Goal: Communication & Community: Answer question/provide support

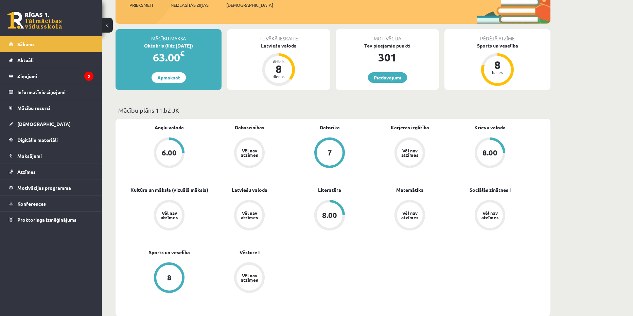
scroll to position [102, 0]
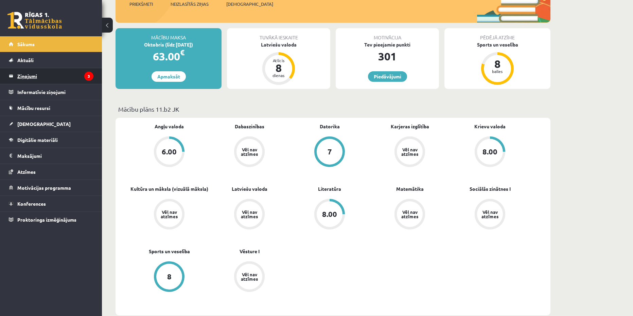
click at [65, 72] on legend "Ziņojumi 3" at bounding box center [55, 76] width 76 height 16
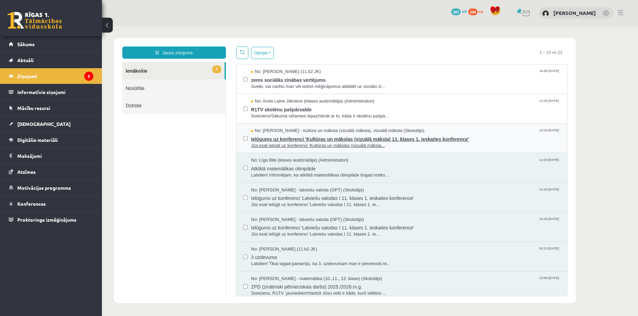
click at [335, 139] on span "Ielūgums uz konferenci 'Kultūras un mākslas (vizuālā māksla) 11. klases 1. iesk…" at bounding box center [405, 138] width 309 height 8
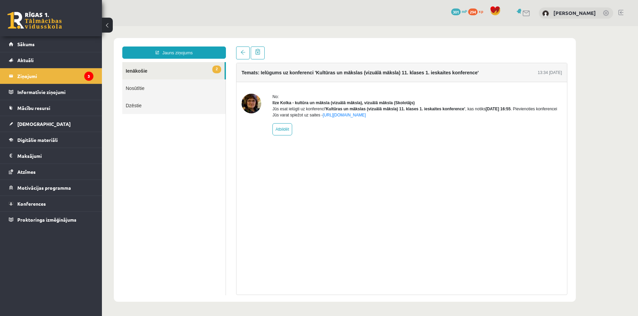
click at [201, 69] on link "2 Ienākošie" at bounding box center [173, 70] width 102 height 17
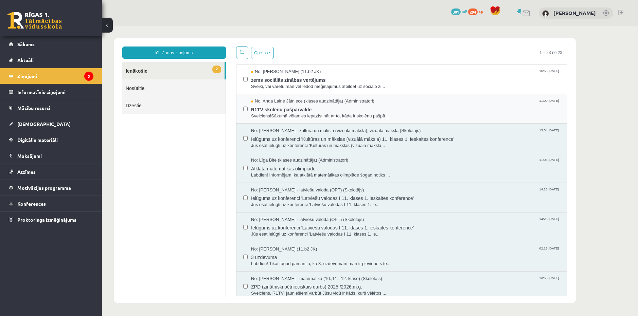
click at [399, 118] on span "Sveiciens!Sākumā vēlamies iepazīstināt ar to, kāda ir skolēnu pašpā..." at bounding box center [405, 116] width 309 height 6
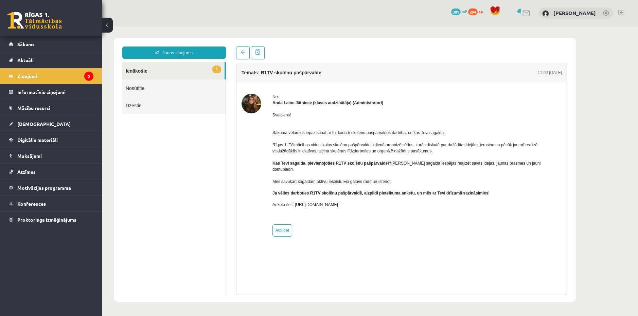
click at [187, 74] on link "1 Ienākošie" at bounding box center [173, 70] width 102 height 17
drag, startPoint x: 187, startPoint y: 74, endPoint x: 174, endPoint y: 68, distance: 14.6
click at [174, 68] on link "1 Ienākošie" at bounding box center [173, 70] width 102 height 17
click at [188, 74] on link "1 Ienākošie" at bounding box center [173, 70] width 102 height 17
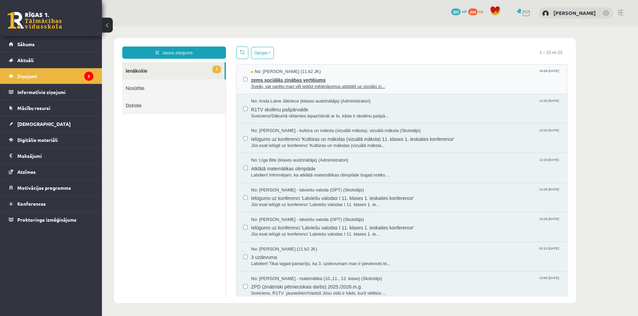
click at [298, 79] on span "zems sociālās zinābas vertējums" at bounding box center [405, 79] width 309 height 8
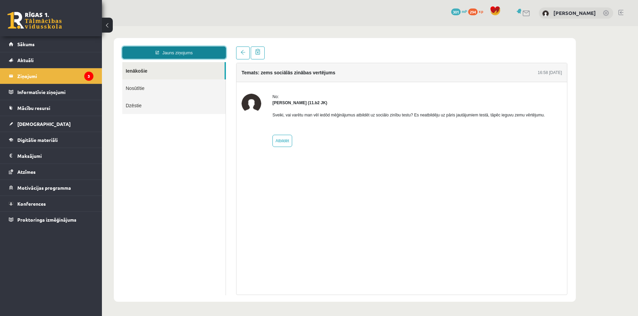
click at [149, 49] on link "Jauns ziņojums" at bounding box center [174, 53] width 104 height 12
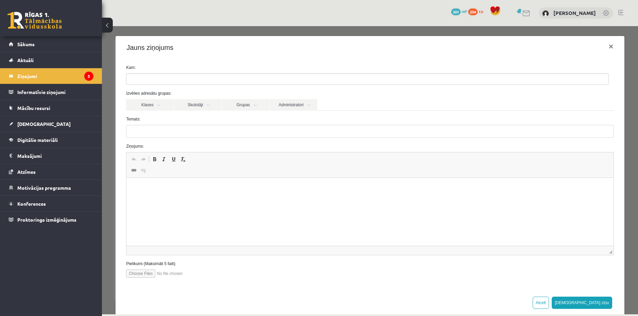
click at [109, 24] on button at bounding box center [107, 25] width 11 height 15
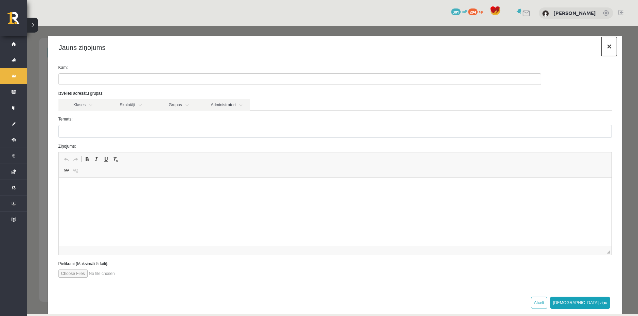
click at [604, 49] on button "×" at bounding box center [609, 46] width 16 height 19
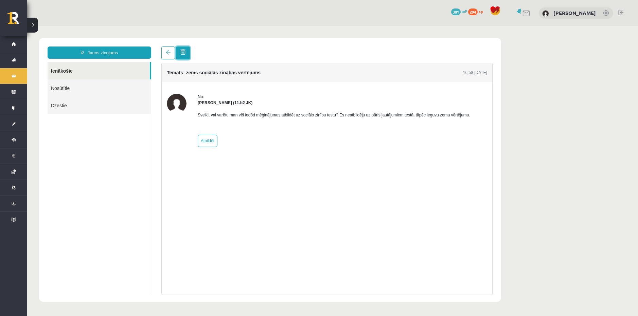
click at [184, 51] on span at bounding box center [182, 52] width 5 height 6
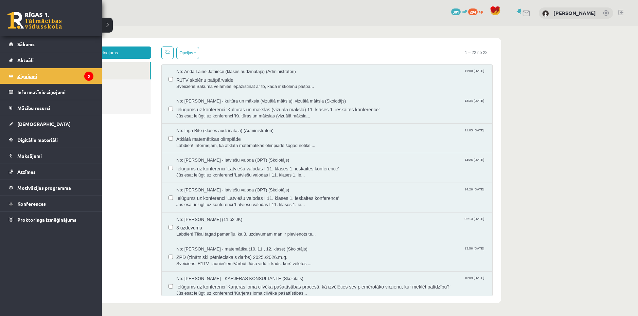
click at [39, 80] on legend "Ziņojumi 3" at bounding box center [55, 76] width 76 height 16
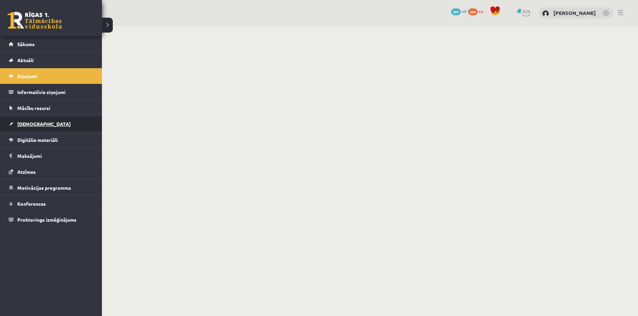
click at [39, 126] on link "[DEMOGRAPHIC_DATA]" at bounding box center [51, 124] width 85 height 16
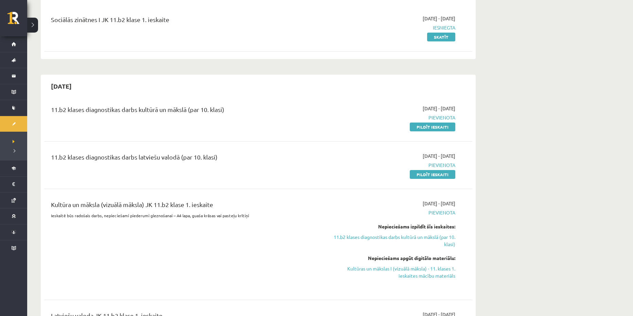
scroll to position [68, 0]
